Goal: Communication & Community: Ask a question

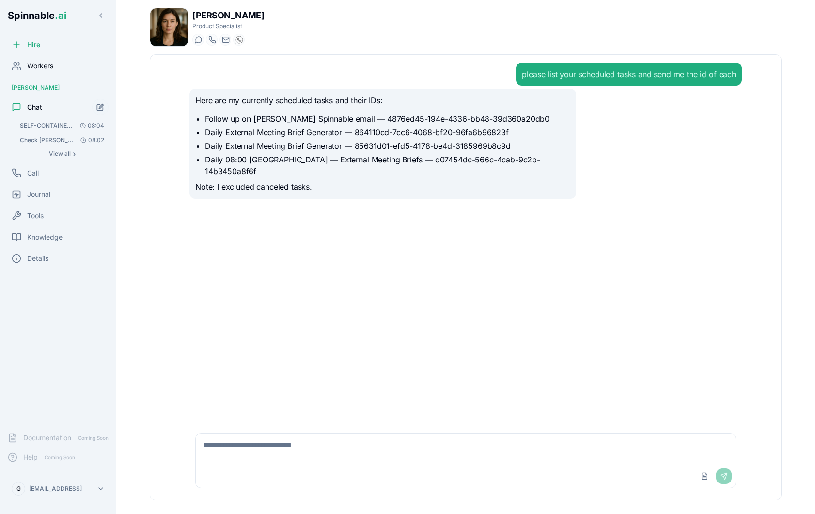
click at [50, 69] on span "Workers" at bounding box center [40, 66] width 26 height 10
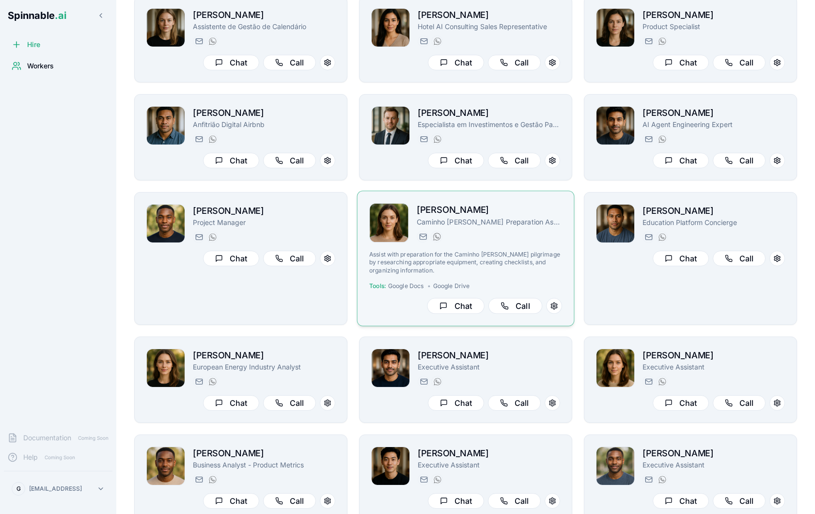
scroll to position [151, 0]
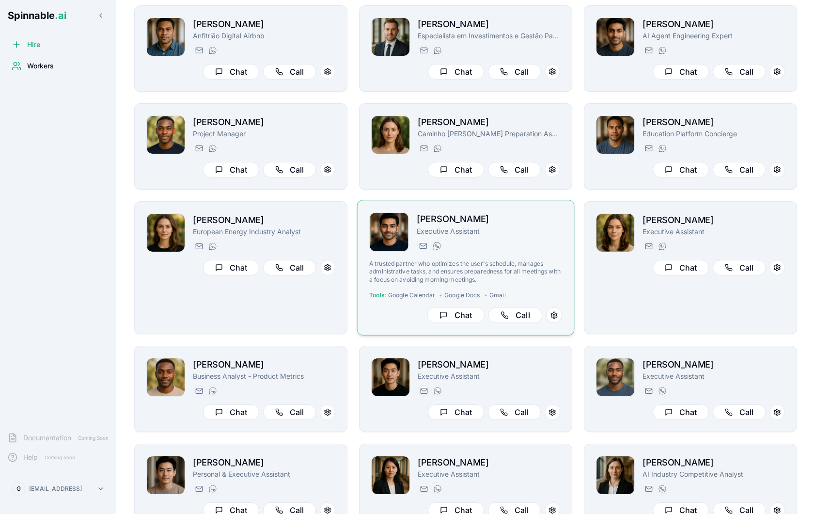
click at [511, 270] on p "A trusted partner who optimizes the user's schedule, manages administrative tas…" at bounding box center [465, 272] width 193 height 24
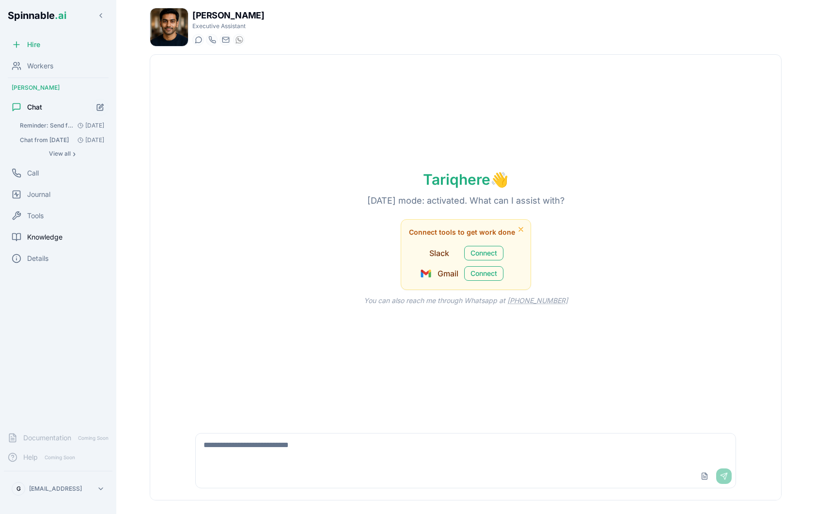
click at [57, 237] on span "Knowledge" at bounding box center [44, 237] width 35 height 10
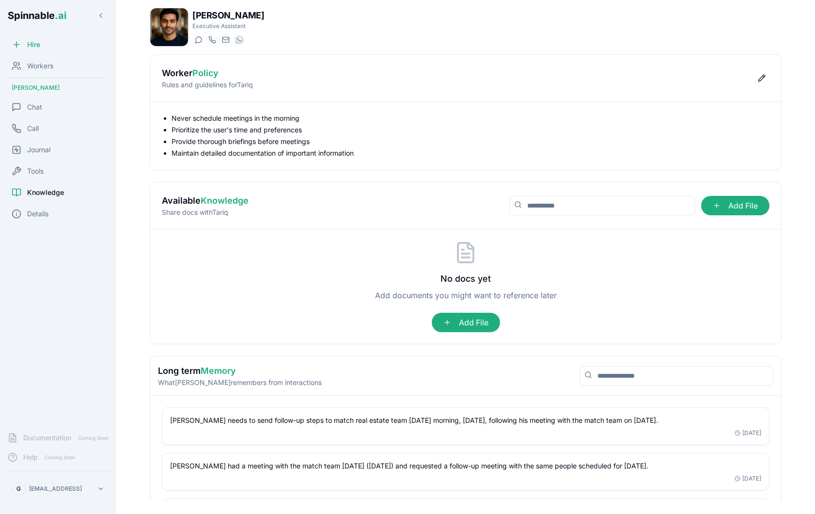
click at [40, 223] on div "Hire Workers [PERSON_NAME] Chat Call Journal Tools Knowledge Details" at bounding box center [58, 229] width 116 height 389
click at [43, 217] on span "Details" at bounding box center [37, 214] width 21 height 10
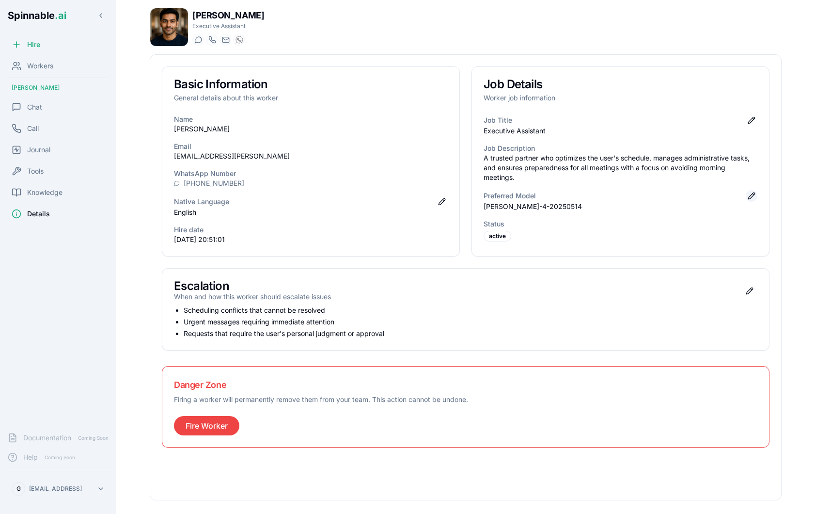
click at [753, 193] on button "Edit preferred model" at bounding box center [752, 196] width 12 height 12
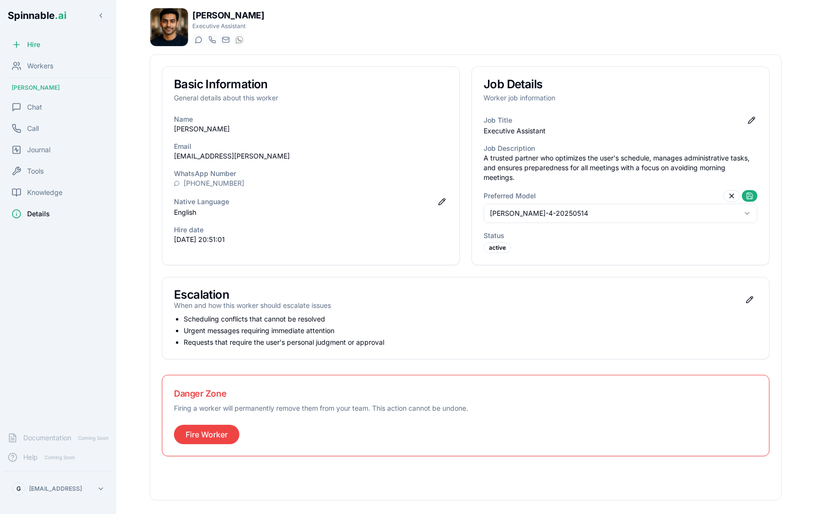
click at [640, 220] on html "Spinnable .ai Hire Workers [PERSON_NAME] Chat Call Journal Tools Knowledge Deta…" at bounding box center [407, 257] width 815 height 514
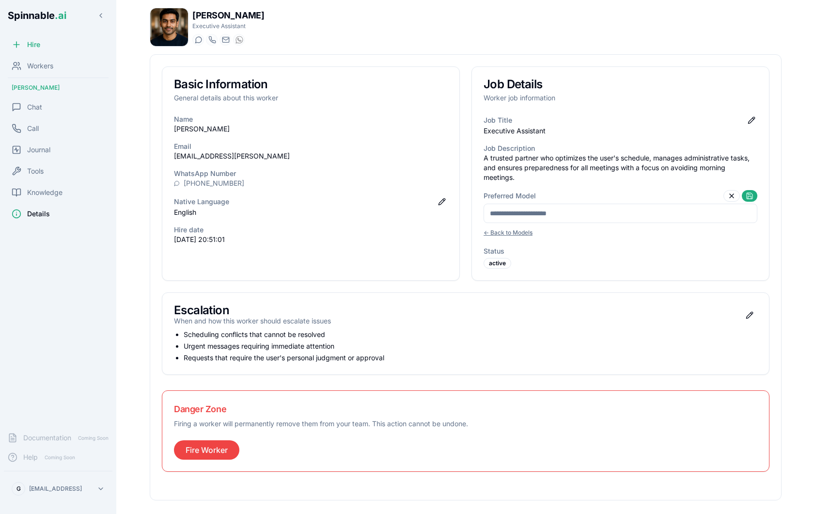
click at [547, 214] on input at bounding box center [621, 213] width 274 height 19
type input "**********"
click at [753, 194] on button at bounding box center [750, 196] width 16 height 12
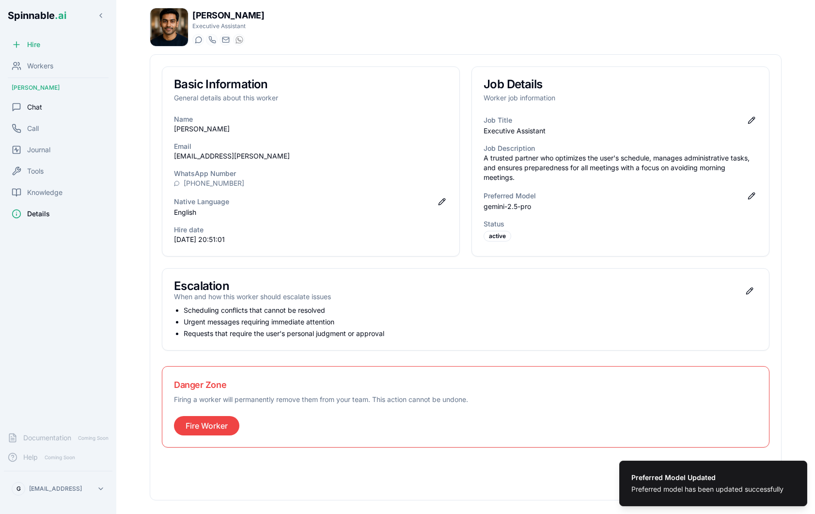
click at [52, 110] on div "Chat" at bounding box center [58, 106] width 109 height 19
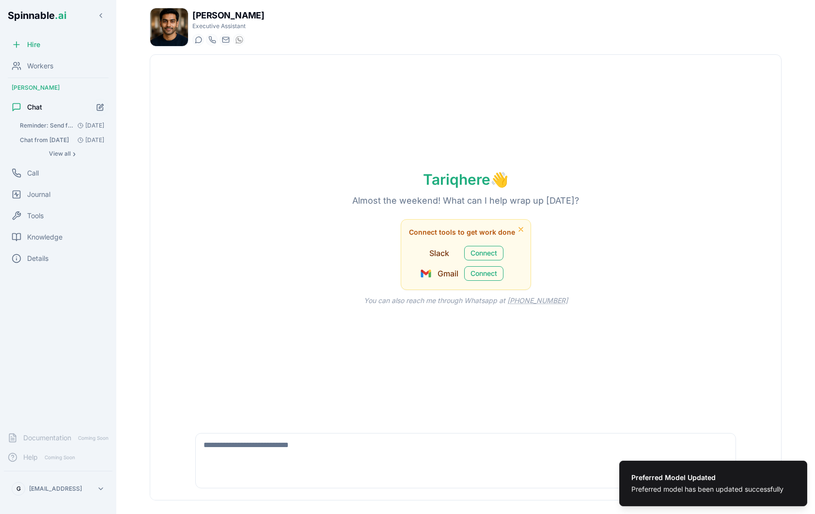
click at [297, 438] on textarea at bounding box center [466, 448] width 540 height 31
type textarea "*****"
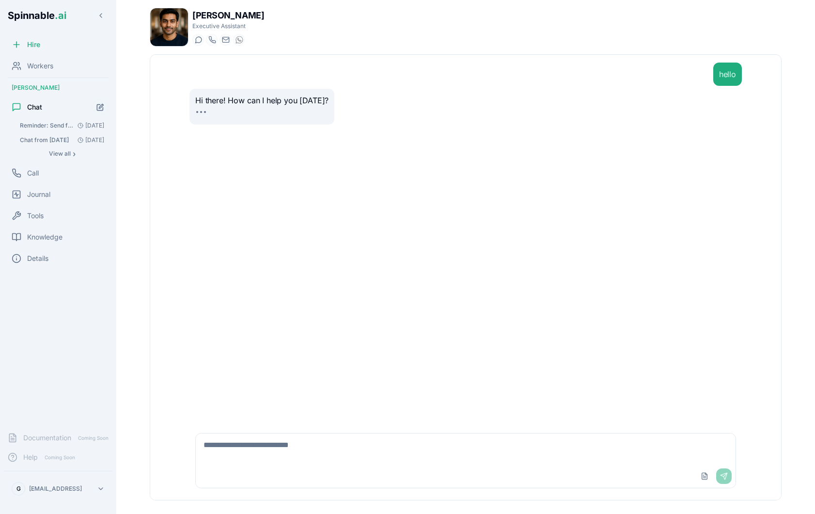
click at [266, 441] on textarea at bounding box center [466, 448] width 540 height 31
click at [282, 442] on textarea at bounding box center [466, 448] width 540 height 31
click at [311, 444] on textarea at bounding box center [466, 448] width 540 height 31
click at [49, 255] on div "Details" at bounding box center [58, 258] width 109 height 19
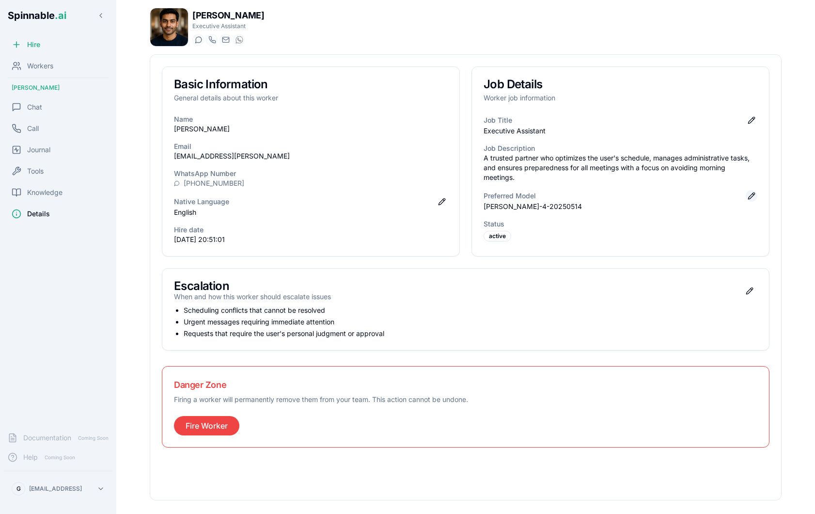
click at [753, 196] on button "Edit preferred model" at bounding box center [752, 196] width 12 height 12
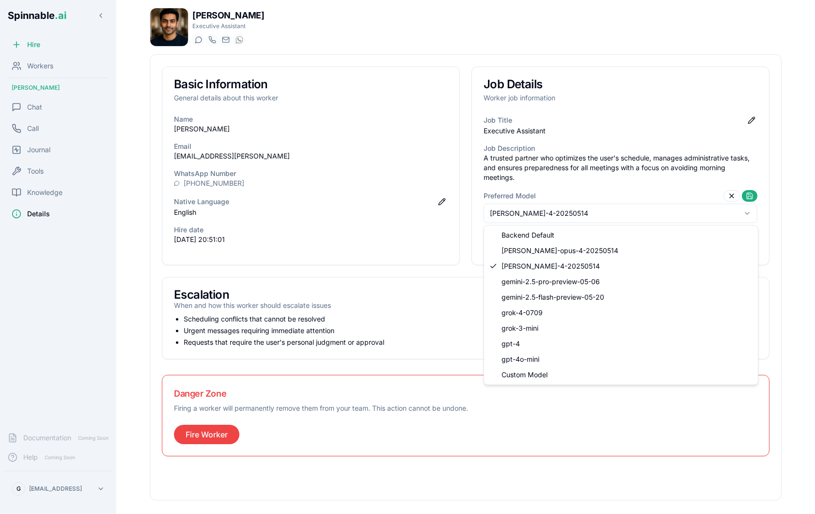
click at [704, 210] on html "Spinnable .ai Hire Workers [PERSON_NAME] Chat Call Journal Tools Knowledge Deta…" at bounding box center [407, 257] width 815 height 514
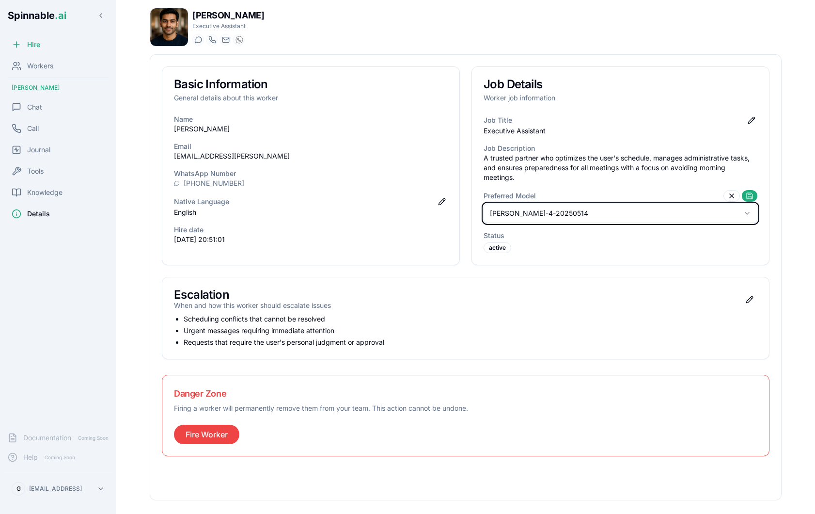
click at [581, 171] on html "Spinnable .ai Hire Workers [PERSON_NAME] Chat Call Journal Tools Knowledge Deta…" at bounding box center [407, 257] width 815 height 514
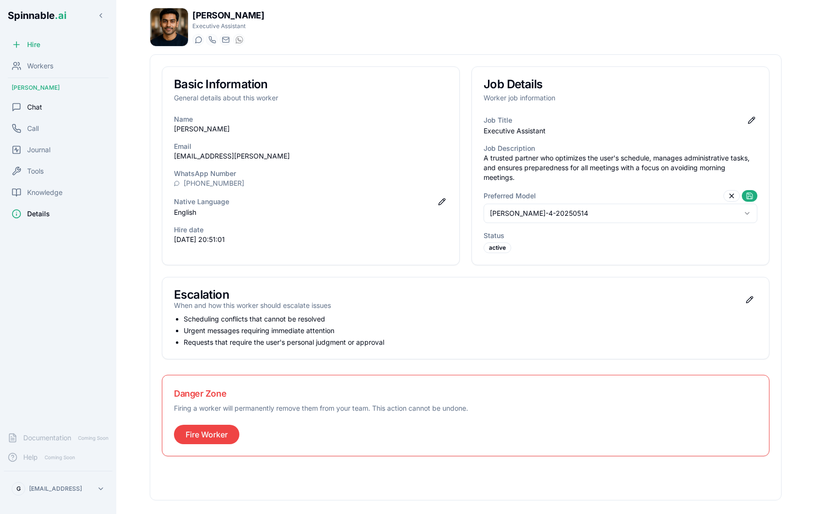
click at [72, 100] on div "Chat" at bounding box center [58, 106] width 109 height 19
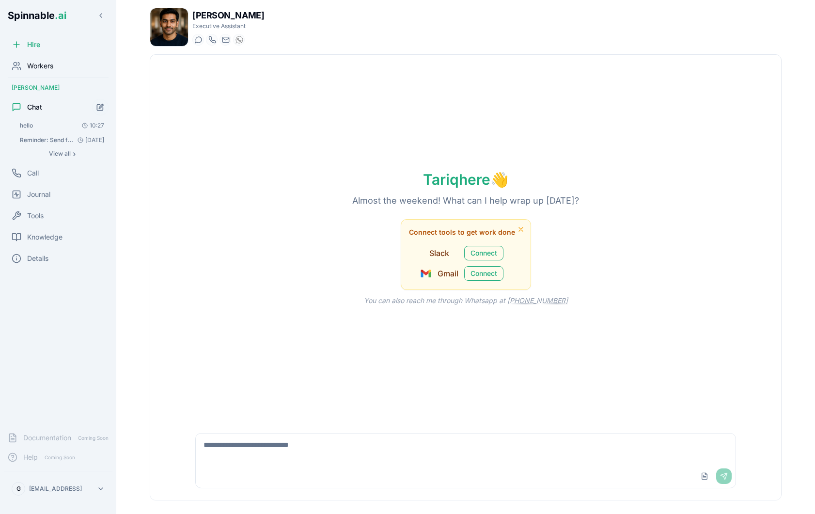
click at [68, 70] on div "Workers" at bounding box center [58, 65] width 109 height 19
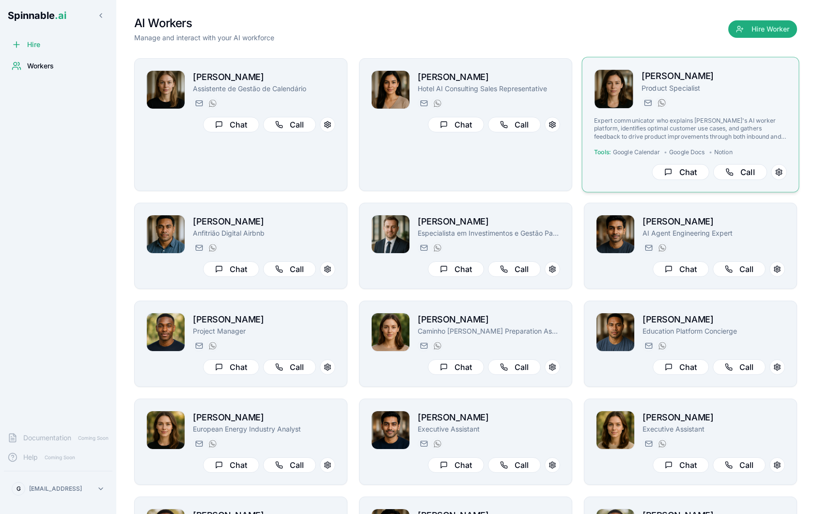
click at [725, 135] on p "Expert communicator who explains [PERSON_NAME]'s AI worker platform, identifies…" at bounding box center [690, 129] width 193 height 24
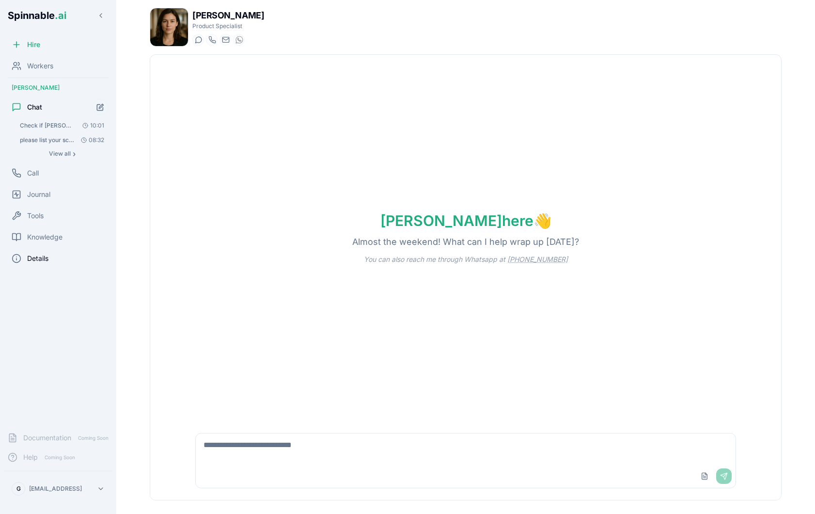
click at [40, 256] on span "Details" at bounding box center [37, 258] width 21 height 10
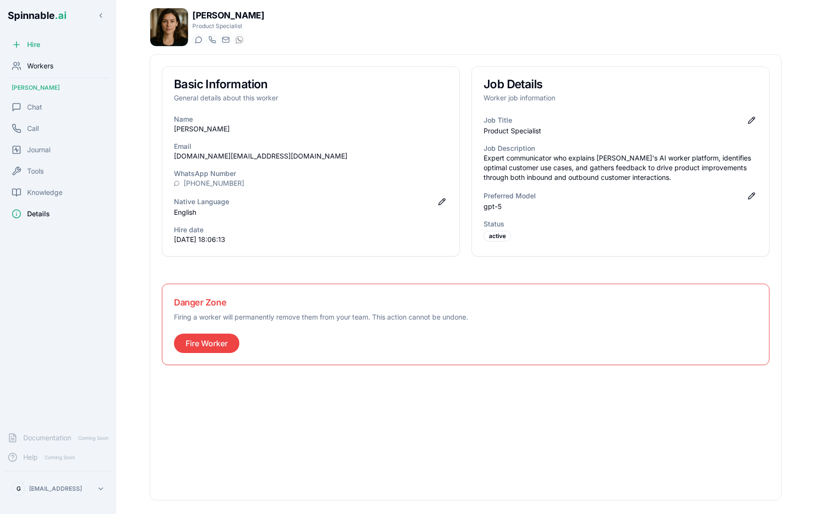
click at [45, 63] on span "Workers" at bounding box center [40, 66] width 26 height 10
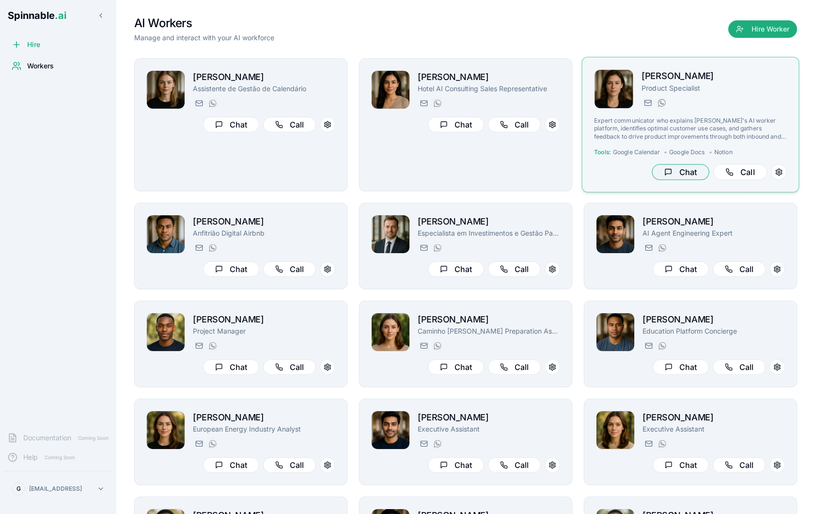
click at [681, 172] on button "Chat" at bounding box center [680, 172] width 57 height 16
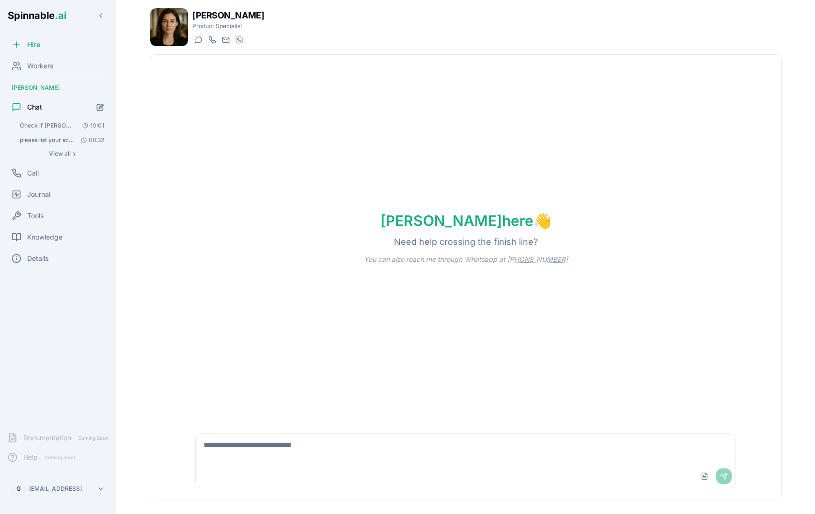
click at [232, 441] on textarea at bounding box center [466, 448] width 540 height 31
type textarea "*****"
